Goal: Task Accomplishment & Management: Complete application form

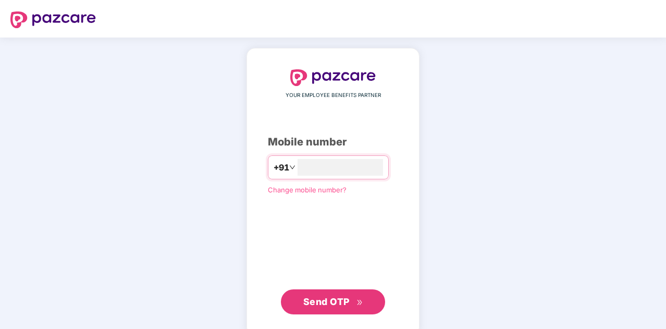
type input "**********"
click at [324, 304] on span "Send OTP" at bounding box center [326, 300] width 46 height 11
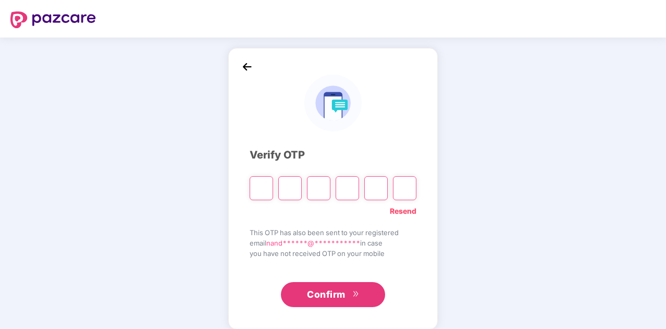
type input "*"
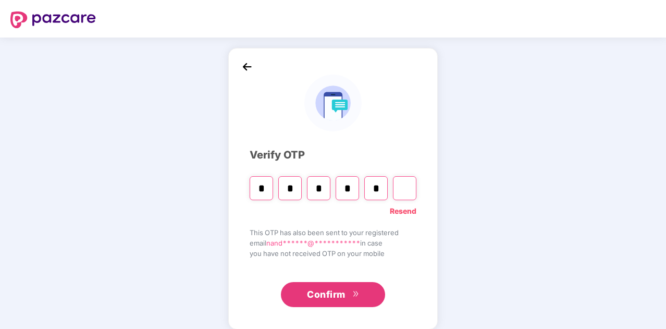
type input "*"
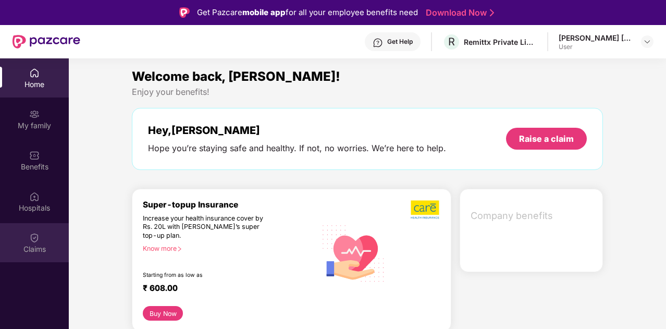
click at [51, 239] on div "Claims" at bounding box center [34, 242] width 69 height 39
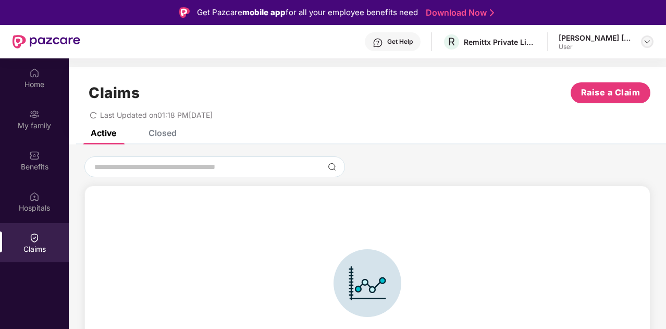
click at [647, 42] on img at bounding box center [647, 42] width 8 height 8
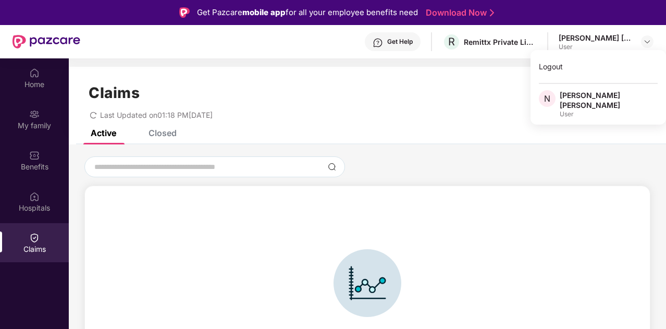
click at [408, 40] on div "Get Help" at bounding box center [400, 42] width 26 height 8
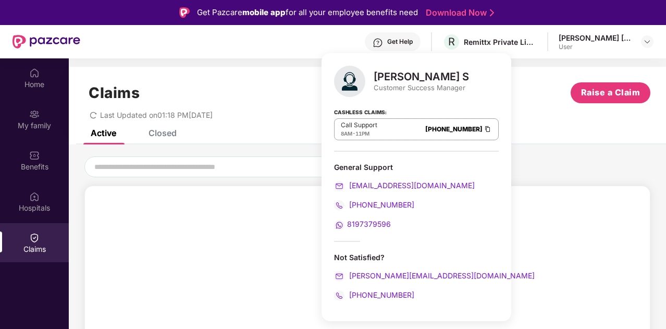
scroll to position [58, 0]
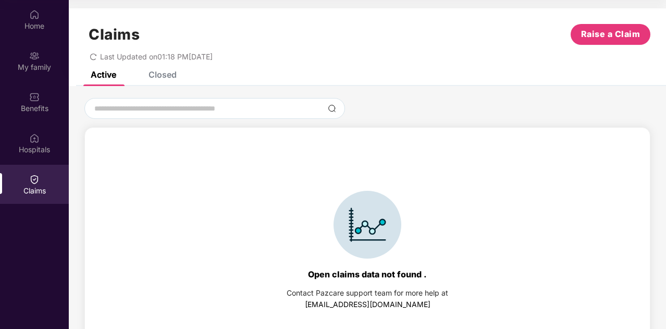
click at [294, 205] on div at bounding box center [368, 225] width 162 height 68
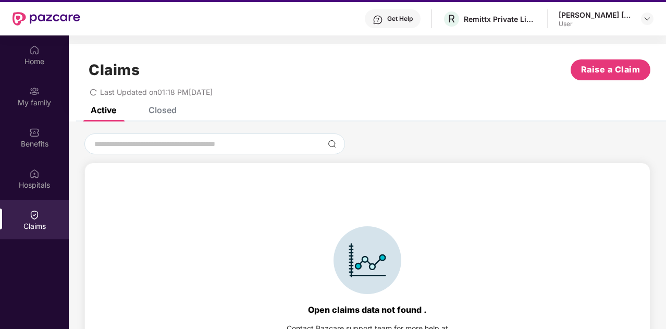
scroll to position [0, 0]
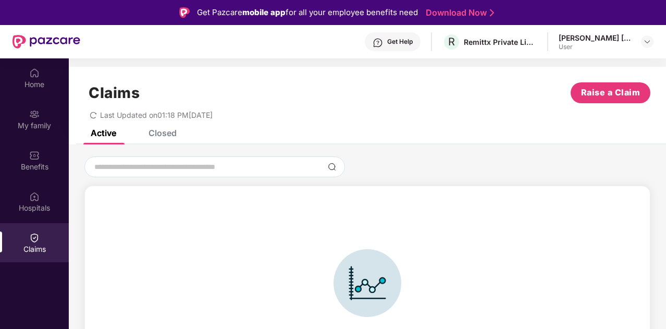
click at [169, 132] on div "Closed" at bounding box center [163, 133] width 28 height 10
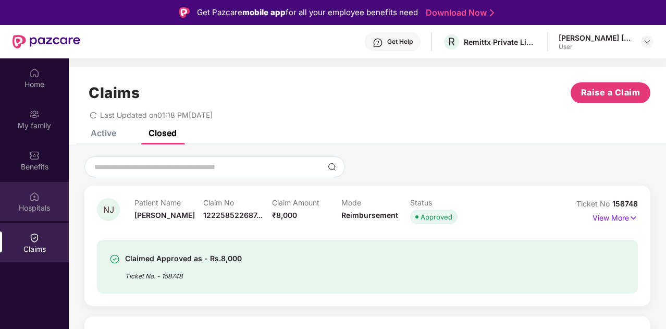
click at [44, 207] on div "Hospitals" at bounding box center [34, 208] width 69 height 10
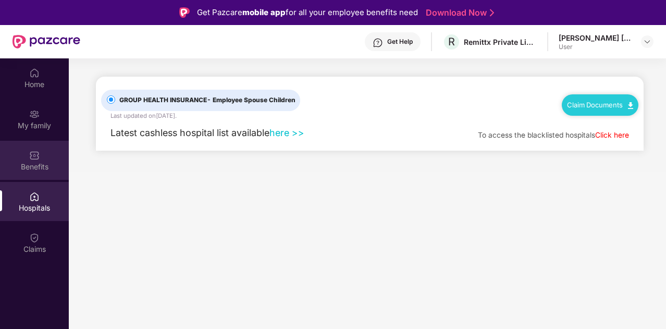
click at [36, 164] on div "Benefits" at bounding box center [34, 167] width 69 height 10
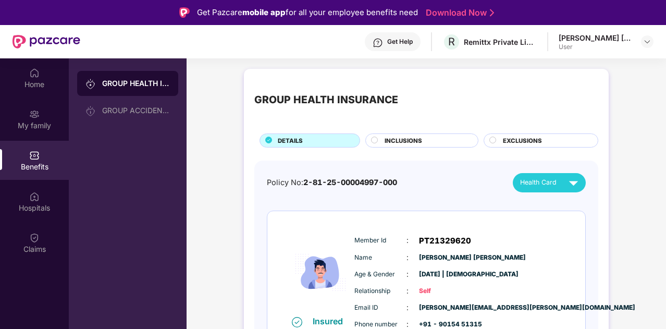
click at [640, 42] on div "[PERSON_NAME] [PERSON_NAME] User" at bounding box center [606, 42] width 95 height 18
click at [648, 42] on img at bounding box center [647, 42] width 8 height 8
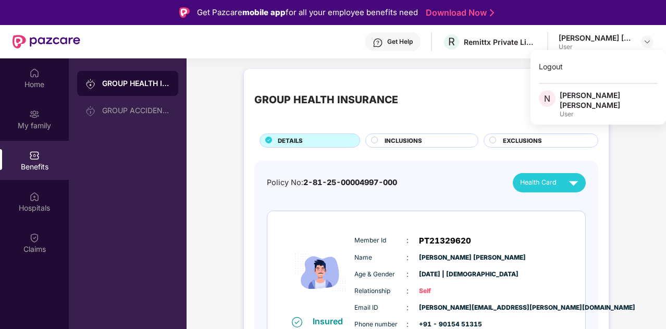
click at [461, 100] on div "GROUP HEALTH INSURANCE" at bounding box center [426, 100] width 344 height 42
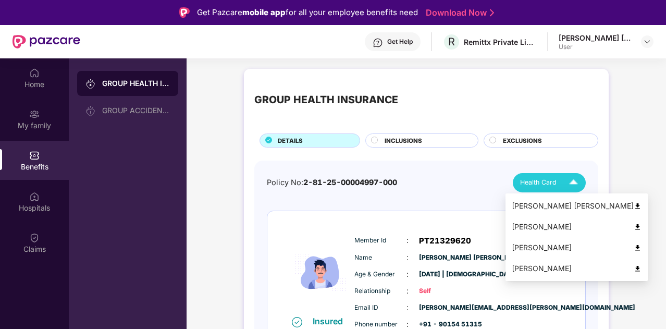
click at [573, 185] on img at bounding box center [573, 183] width 18 height 18
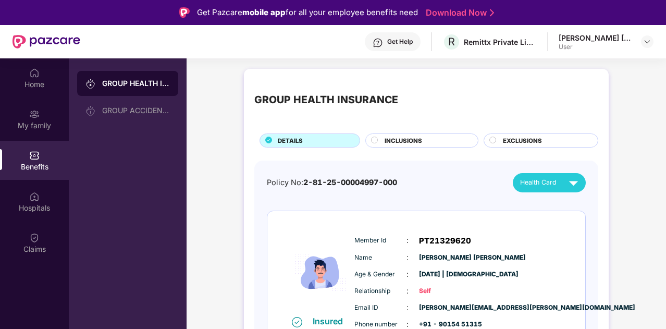
click at [407, 138] on span "INCLUSIONS" at bounding box center [404, 140] width 38 height 9
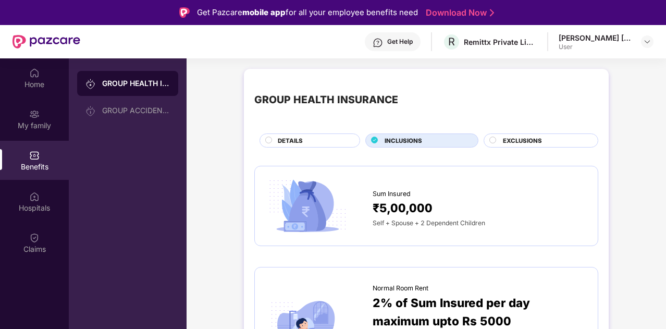
click at [515, 136] on span "EXCLUSIONS" at bounding box center [522, 140] width 39 height 9
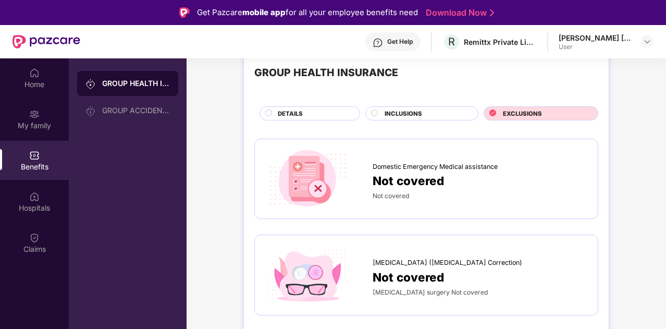
scroll to position [31, 0]
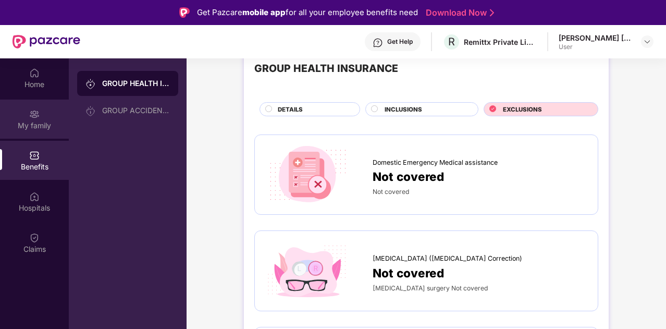
click at [42, 125] on div "My family" at bounding box center [34, 125] width 69 height 10
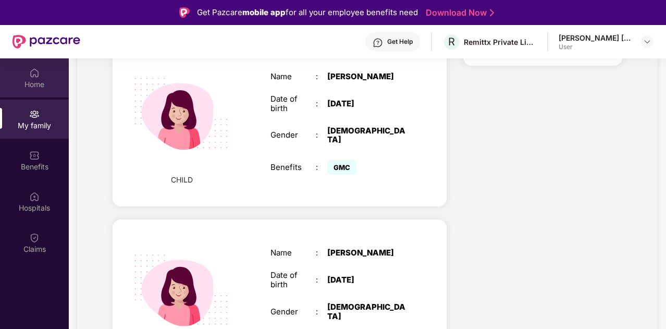
click at [41, 84] on div "Home" at bounding box center [34, 84] width 69 height 10
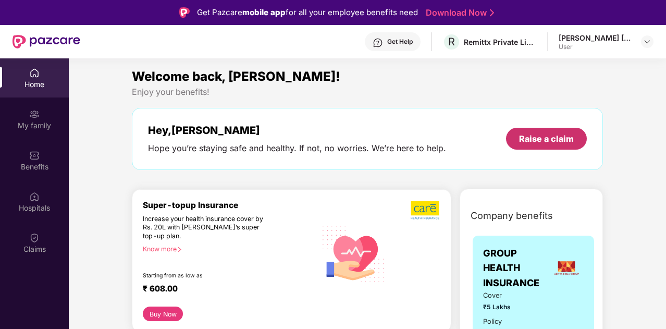
click at [539, 137] on div "Raise a claim" at bounding box center [546, 138] width 55 height 11
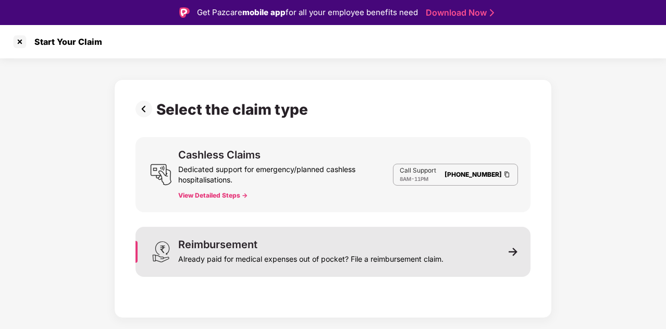
click at [508, 238] on div "Reimbursement Already paid for medical expenses out of pocket? File a reimburse…" at bounding box center [333, 252] width 395 height 50
